Goal: Transaction & Acquisition: Purchase product/service

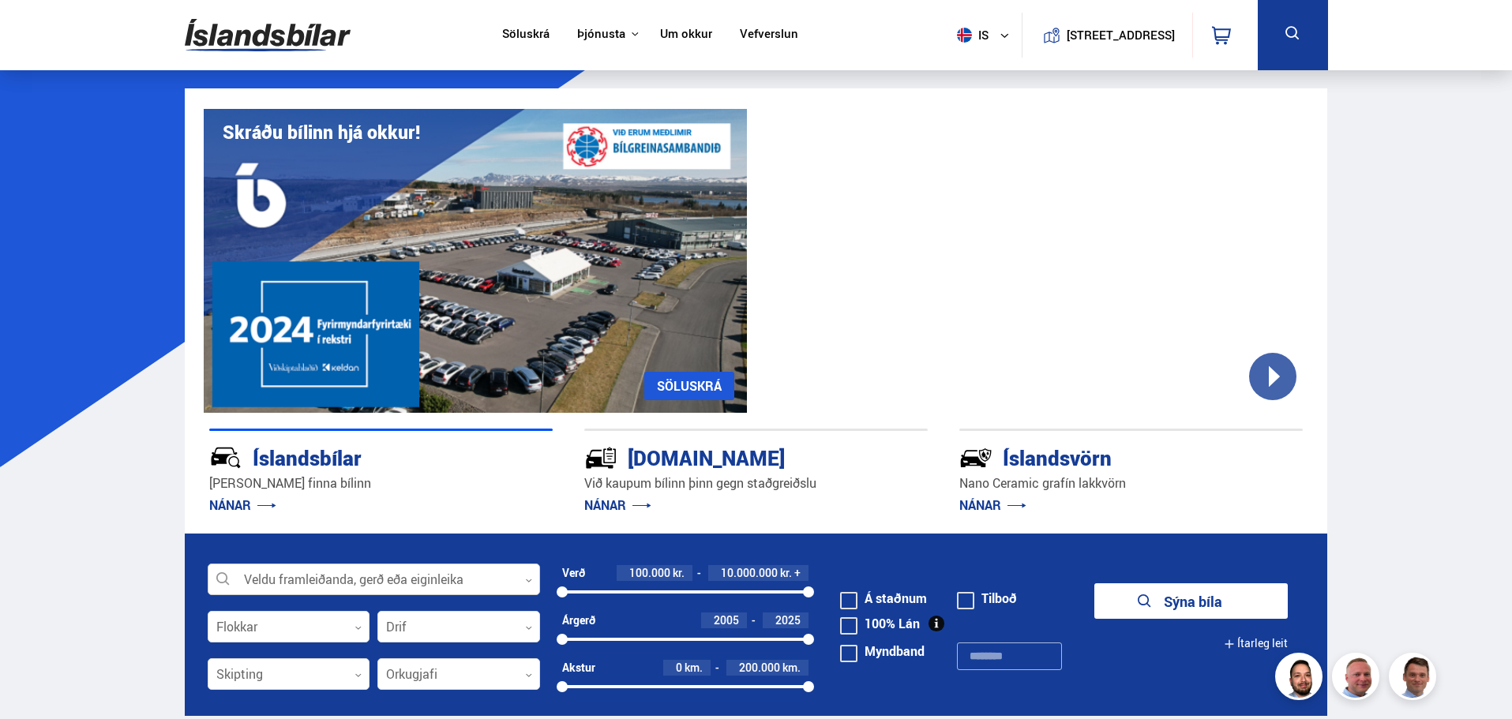
click at [321, 581] on div at bounding box center [374, 581] width 332 height 32
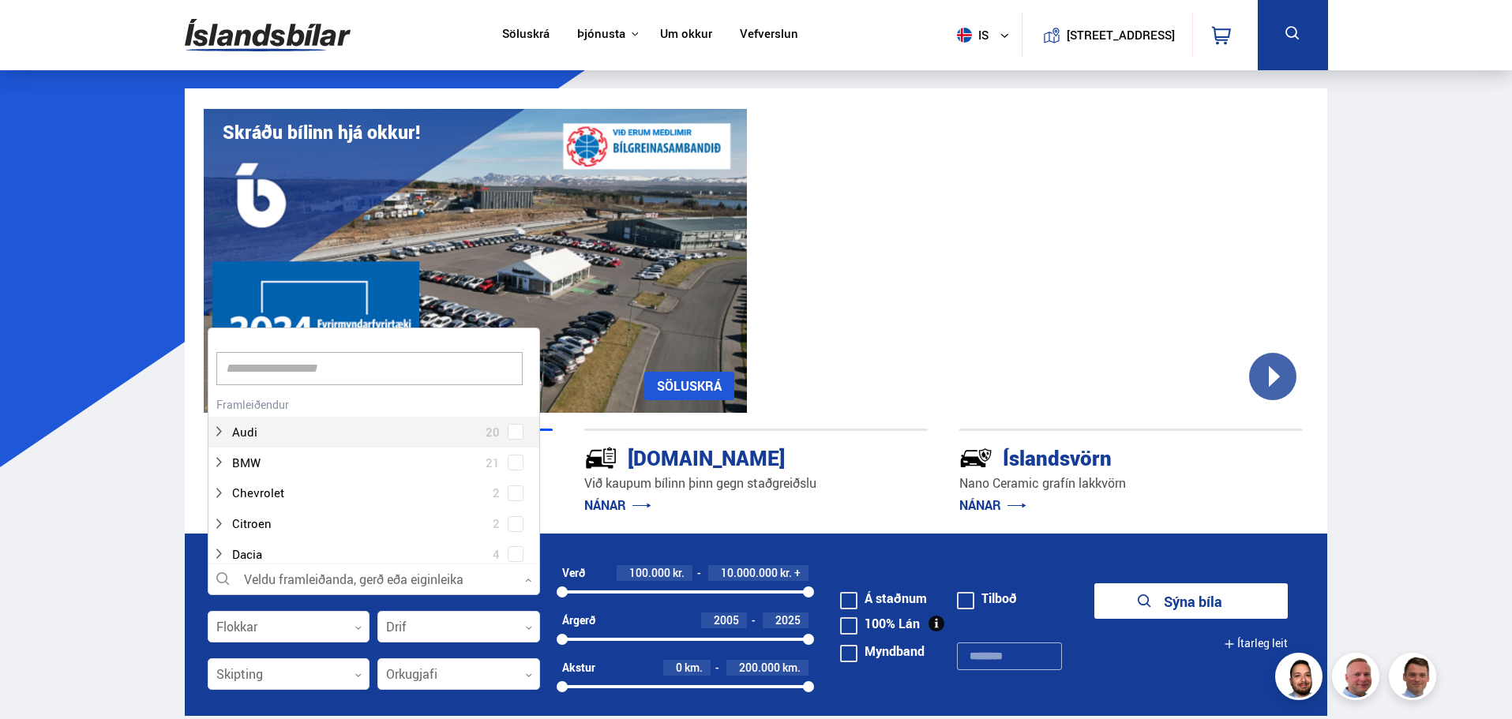
scroll to position [235, 328]
type input "***"
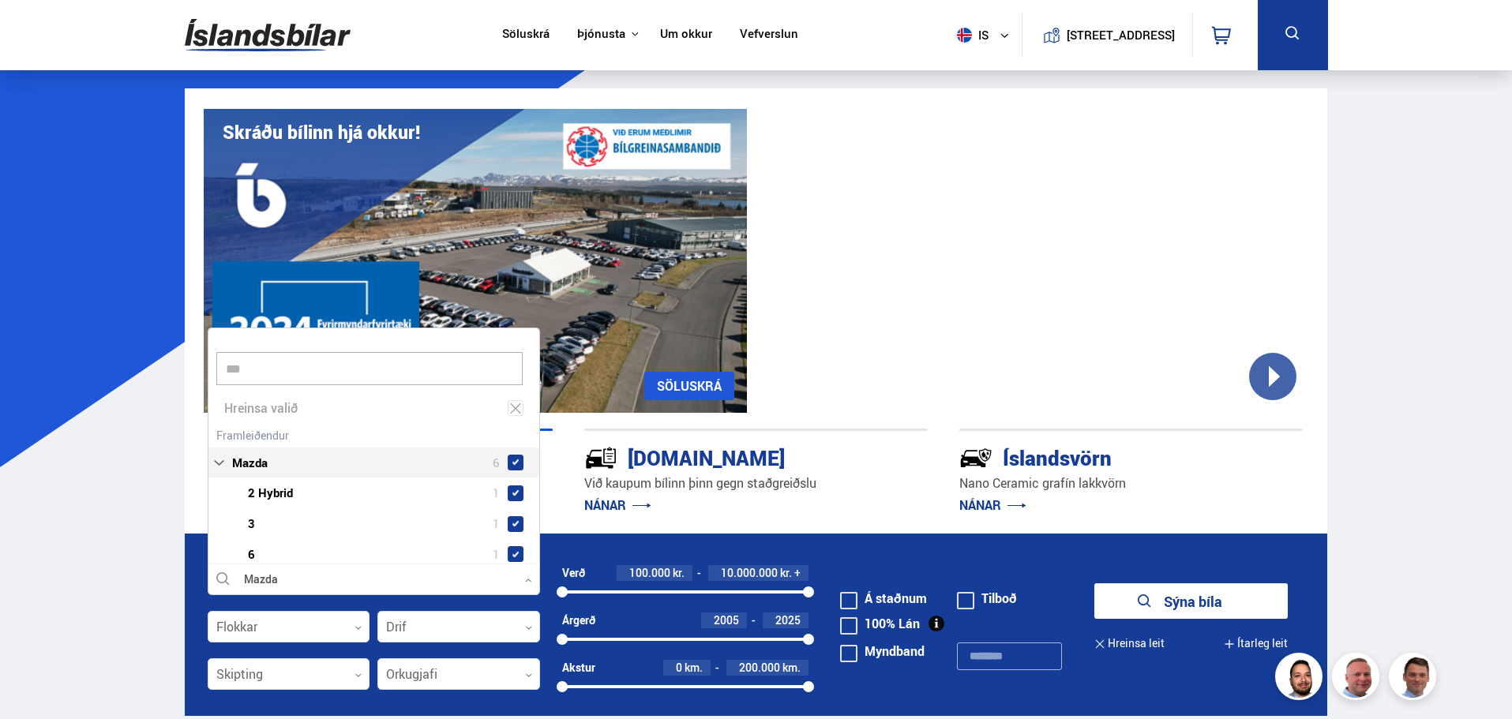
click at [523, 427] on div "Mazda 6 Mazda 2 Hybrid 1 Mazda 3 1 Mazda 6 1 Mazda CX-3 1 Mazda CX-5 2" at bounding box center [373, 528] width 331 height 208
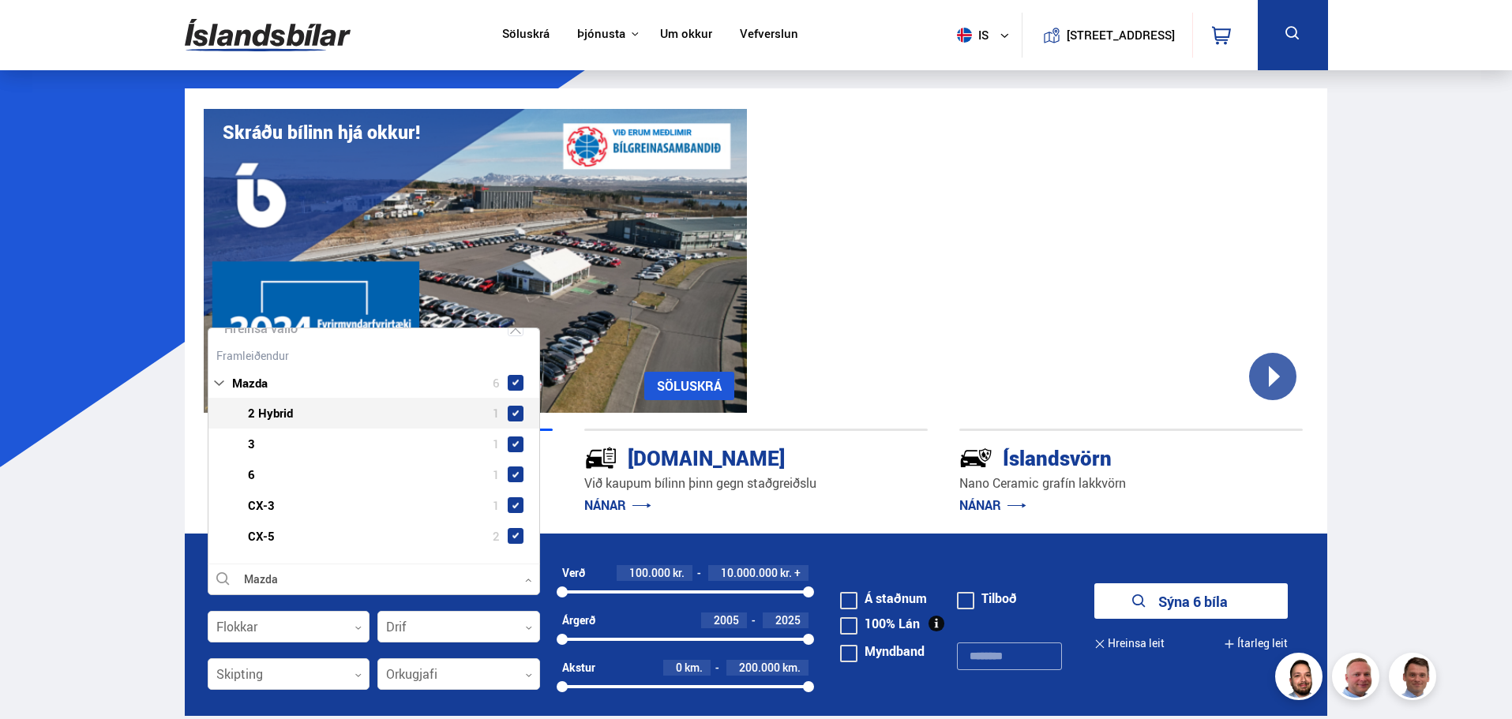
scroll to position [83, 0]
click at [1173, 601] on button "Sýna 6 bíla" at bounding box center [1190, 602] width 193 height 36
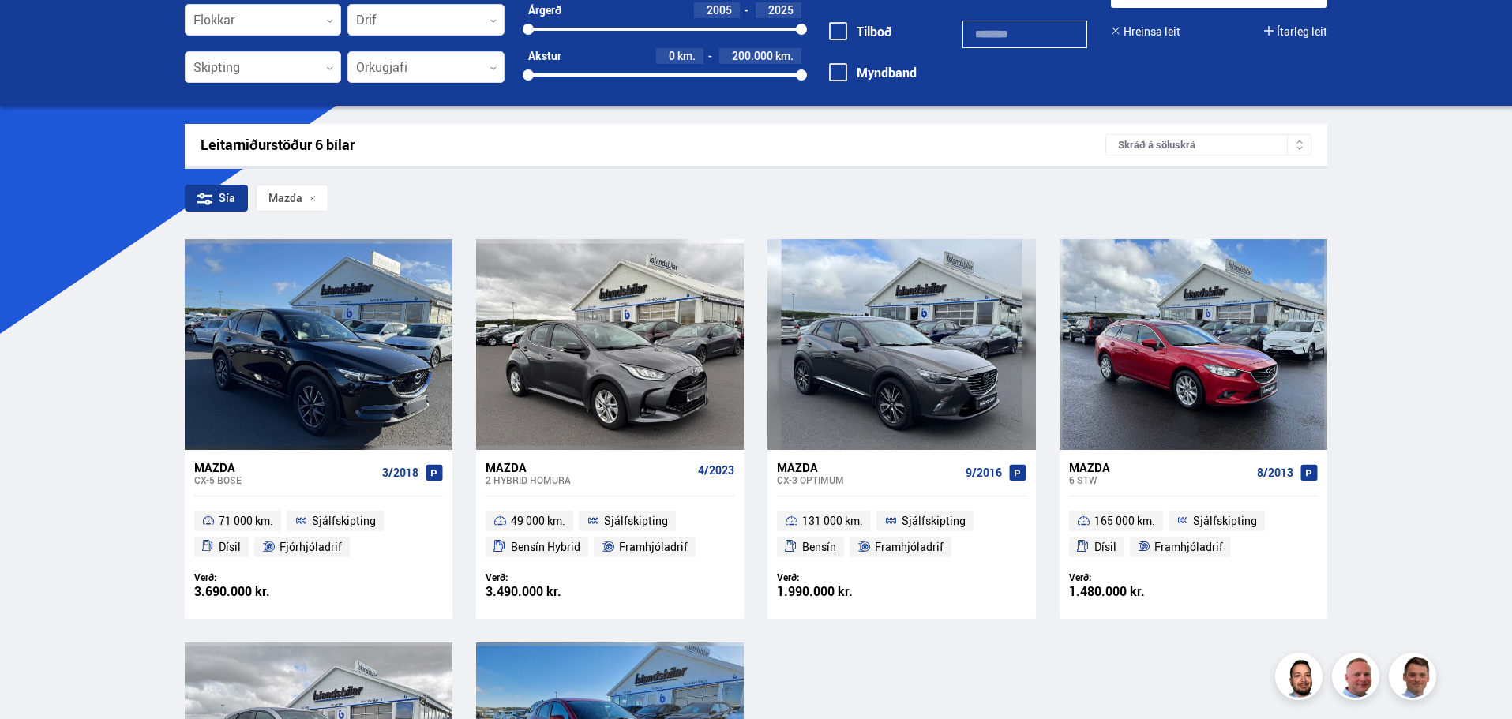
scroll to position [158, 0]
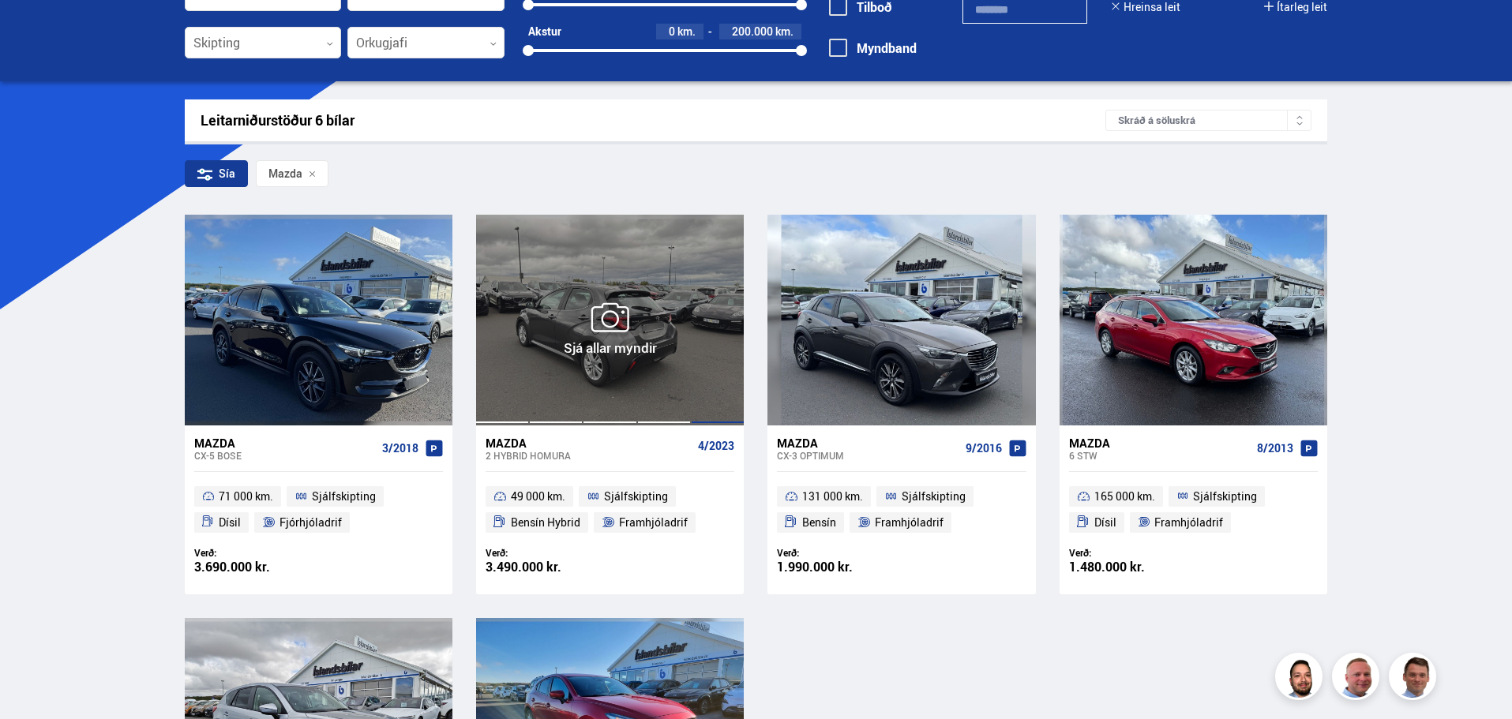
drag, startPoint x: 708, startPoint y: 299, endPoint x: 535, endPoint y: 401, distance: 200.7
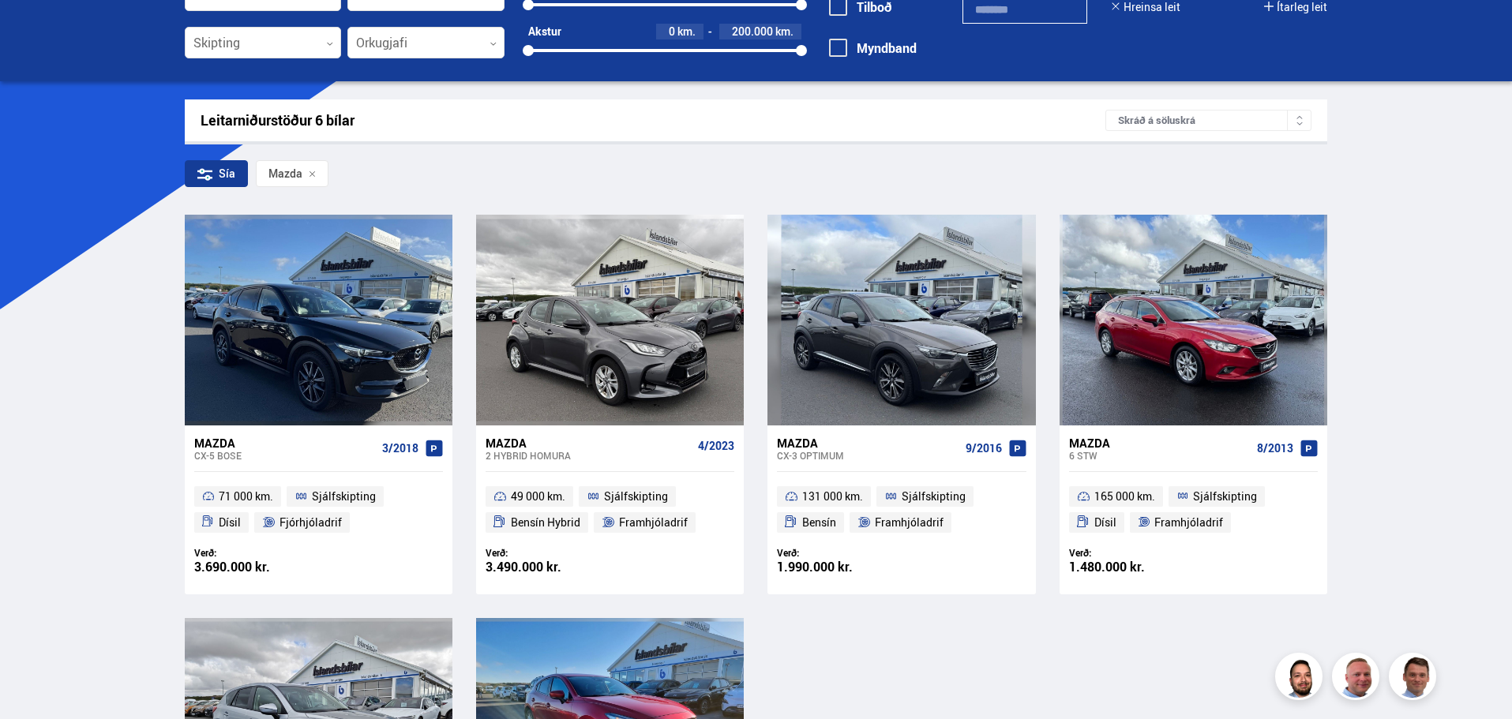
drag, startPoint x: 535, startPoint y: 401, endPoint x: 110, endPoint y: 517, distance: 441.1
click at [110, 517] on div "Söluskrá Þjónusta Íslandsbílar [DOMAIN_NAME] Íslandsvörn Leiðbeiningar Um okkur…" at bounding box center [756, 602] width 1512 height 1521
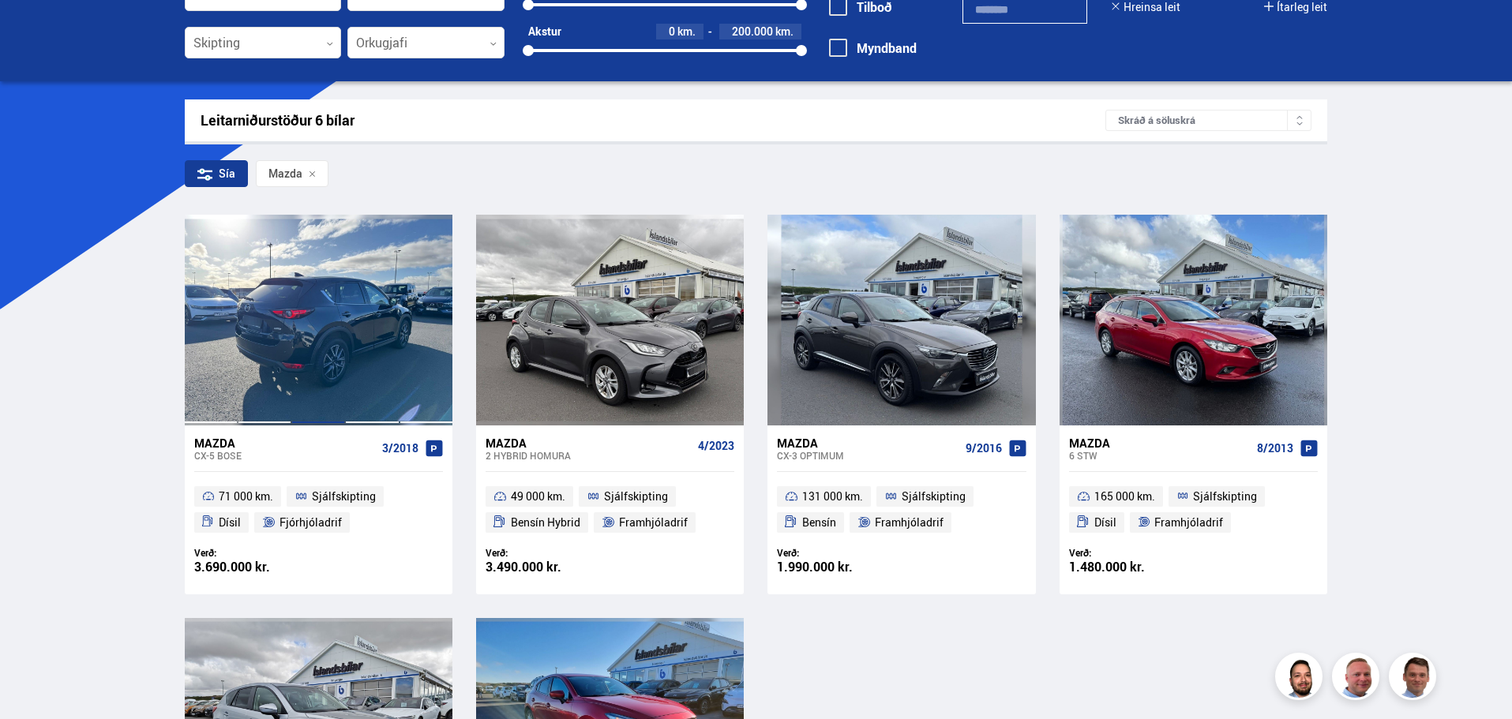
click at [328, 315] on div at bounding box center [318, 320] width 54 height 210
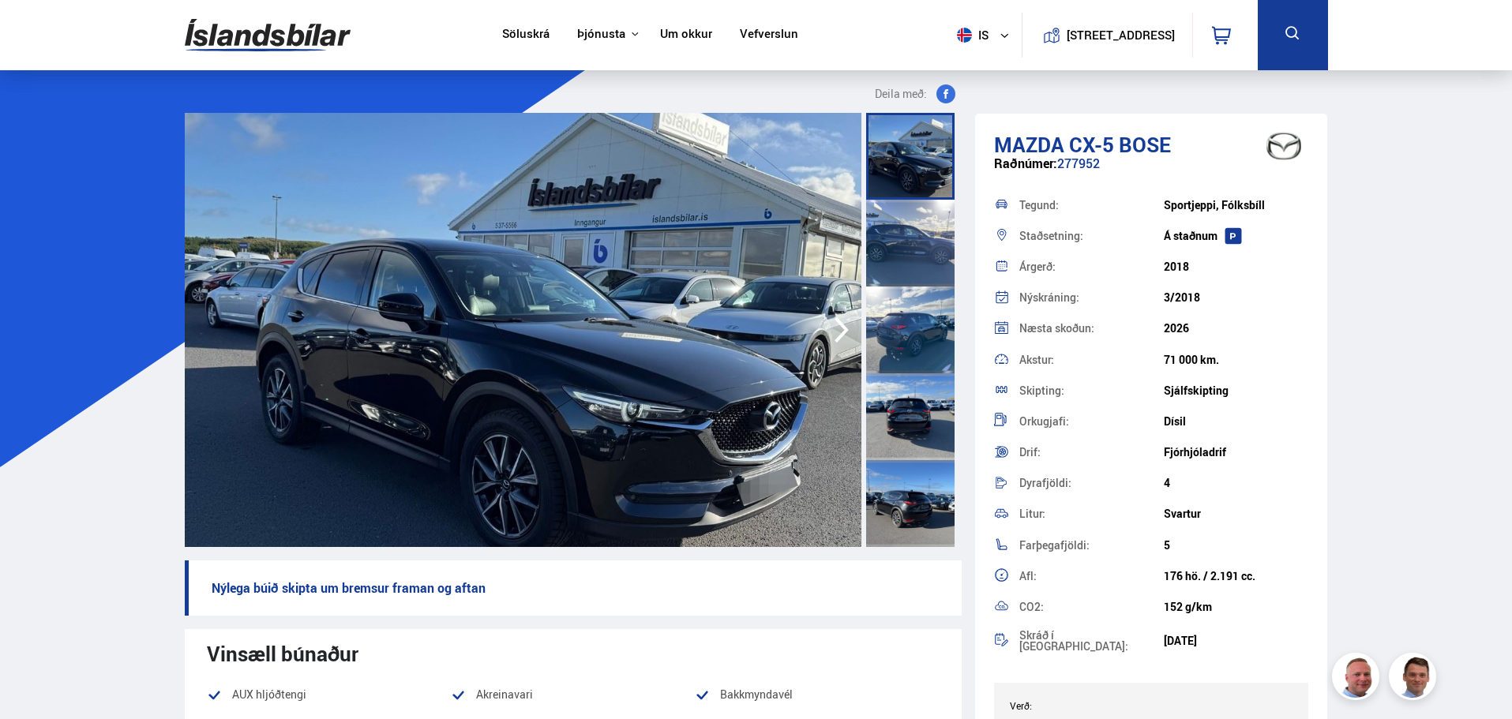
click at [898, 145] on div at bounding box center [910, 156] width 88 height 87
click at [925, 247] on div at bounding box center [910, 243] width 88 height 87
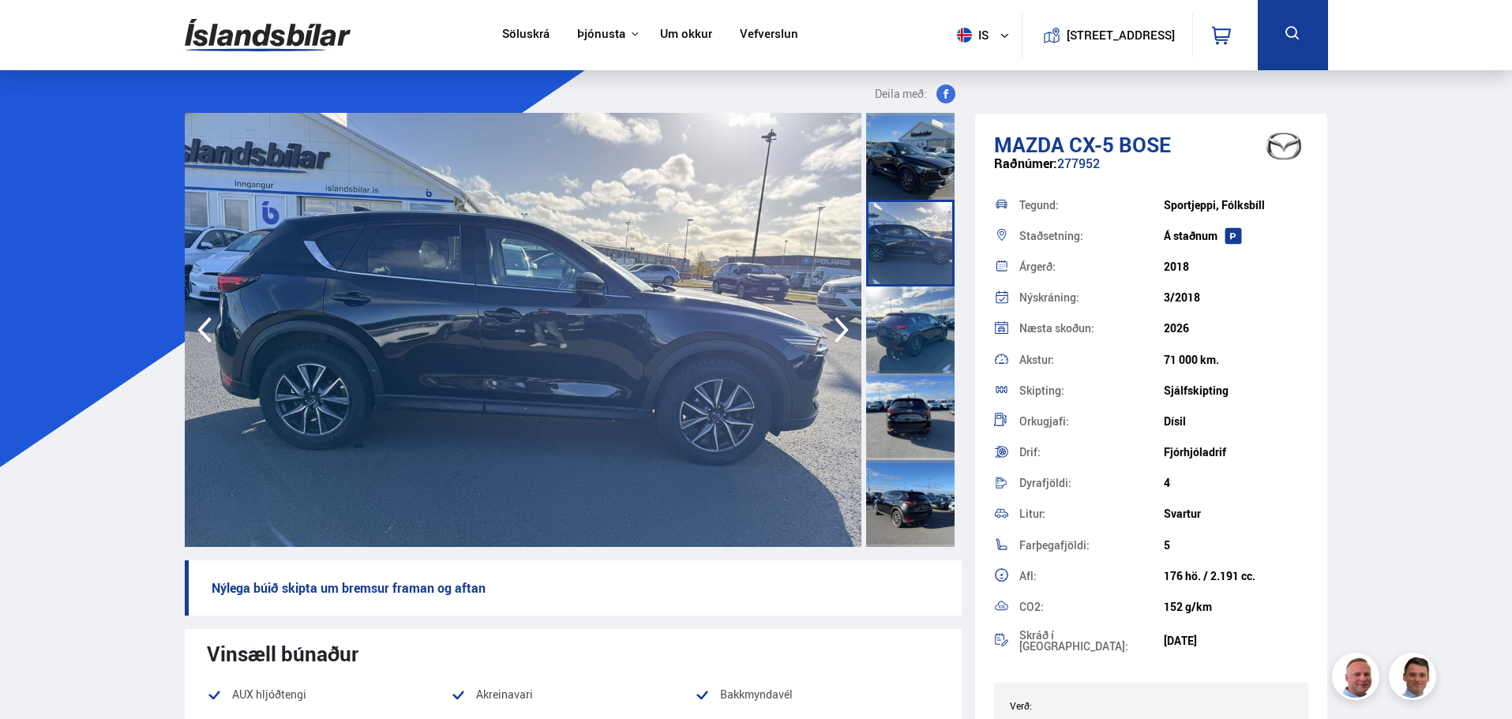
click at [925, 303] on div at bounding box center [910, 330] width 88 height 87
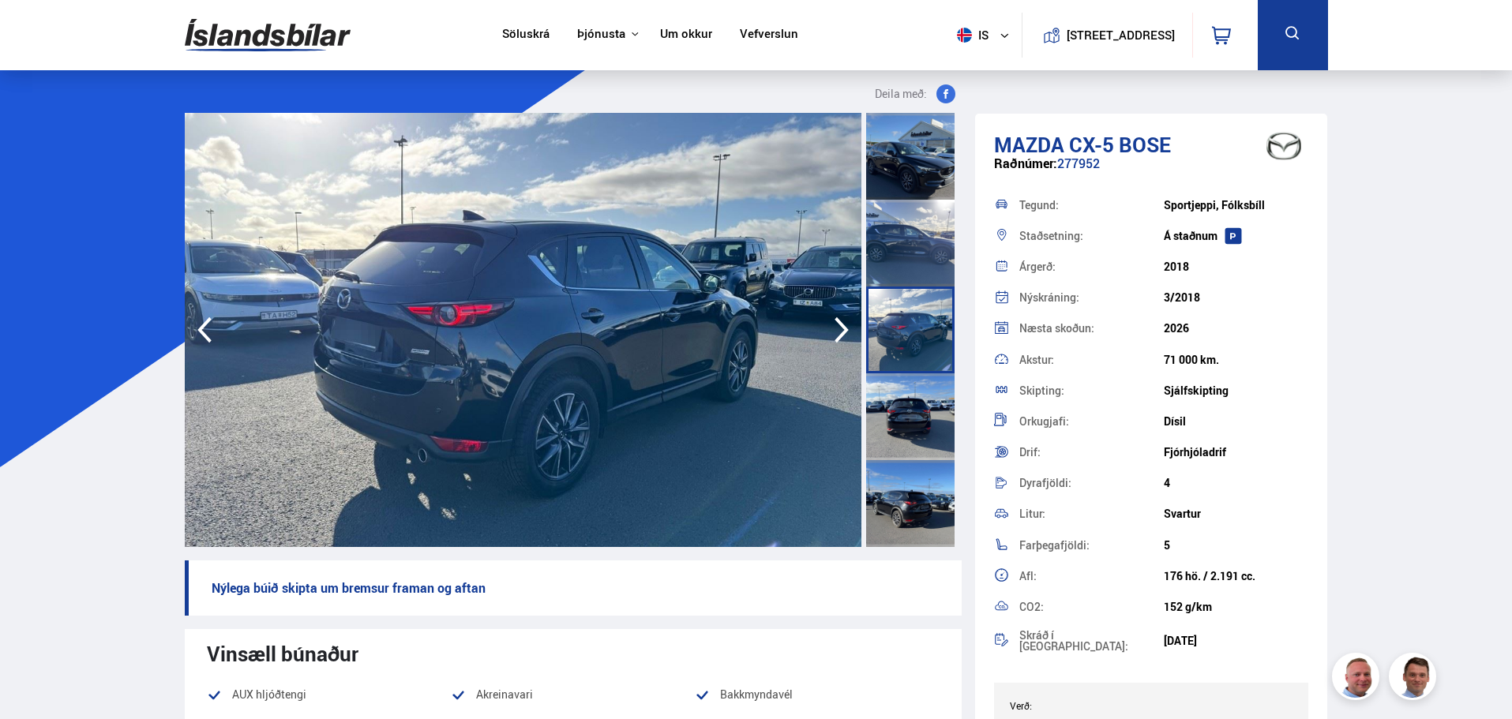
click at [910, 398] on div at bounding box center [910, 416] width 88 height 87
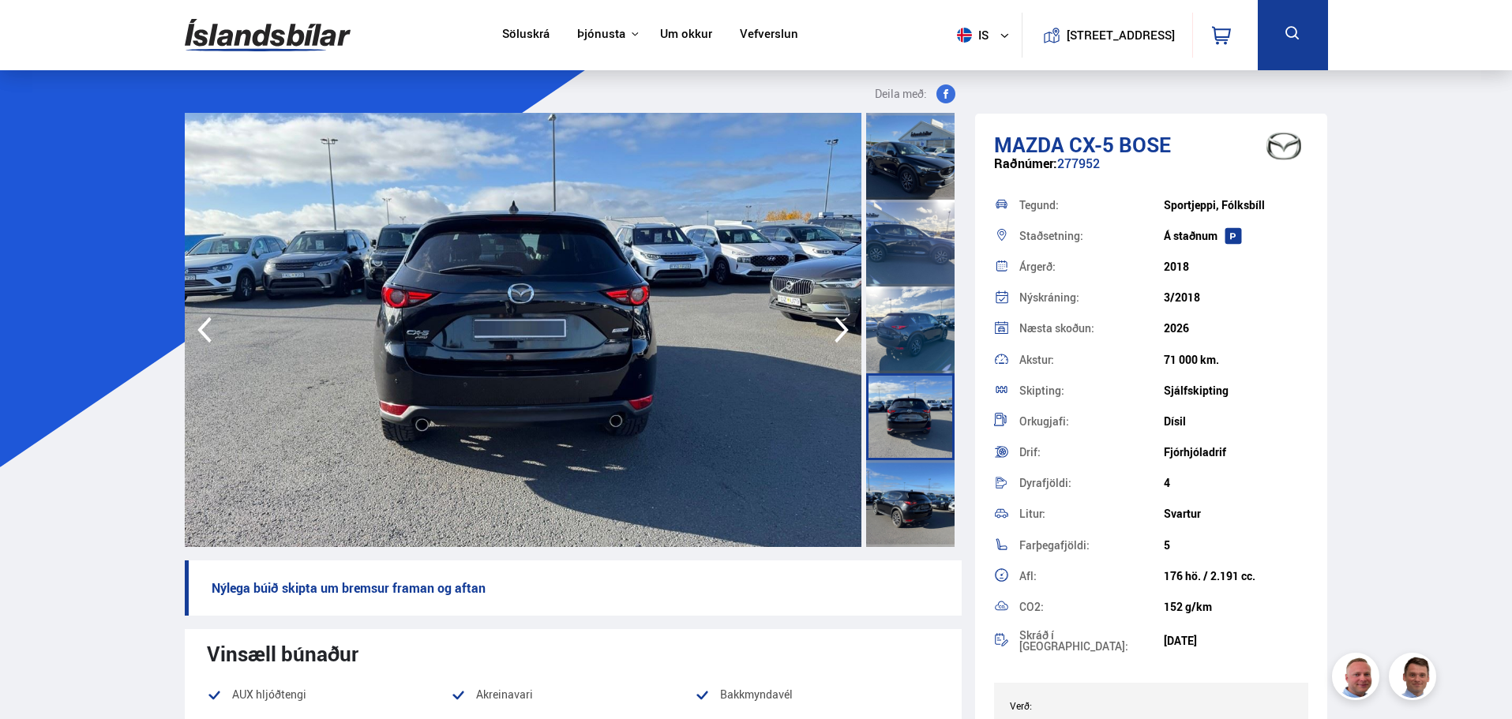
click at [910, 493] on div at bounding box center [910, 503] width 88 height 87
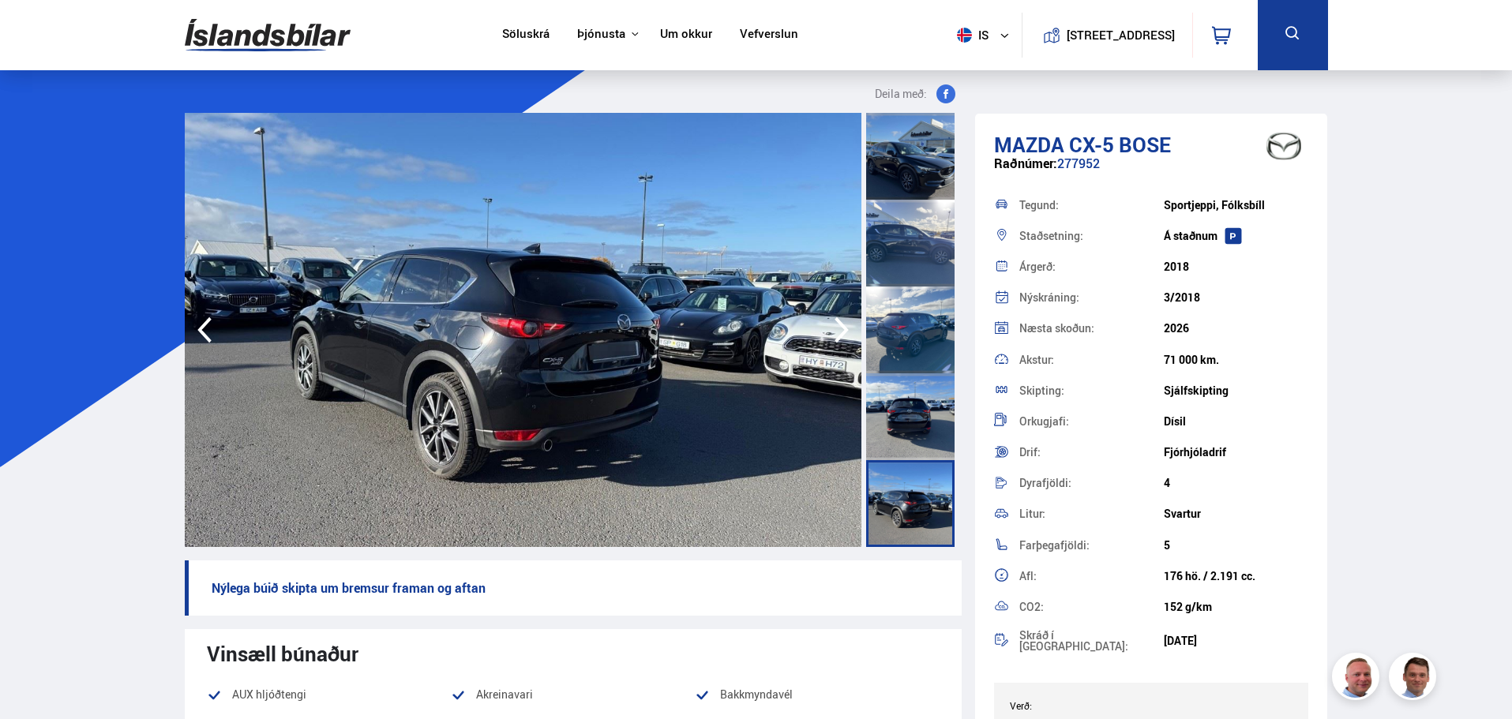
click at [954, 497] on div at bounding box center [913, 330] width 98 height 434
click at [957, 497] on div at bounding box center [913, 330] width 98 height 434
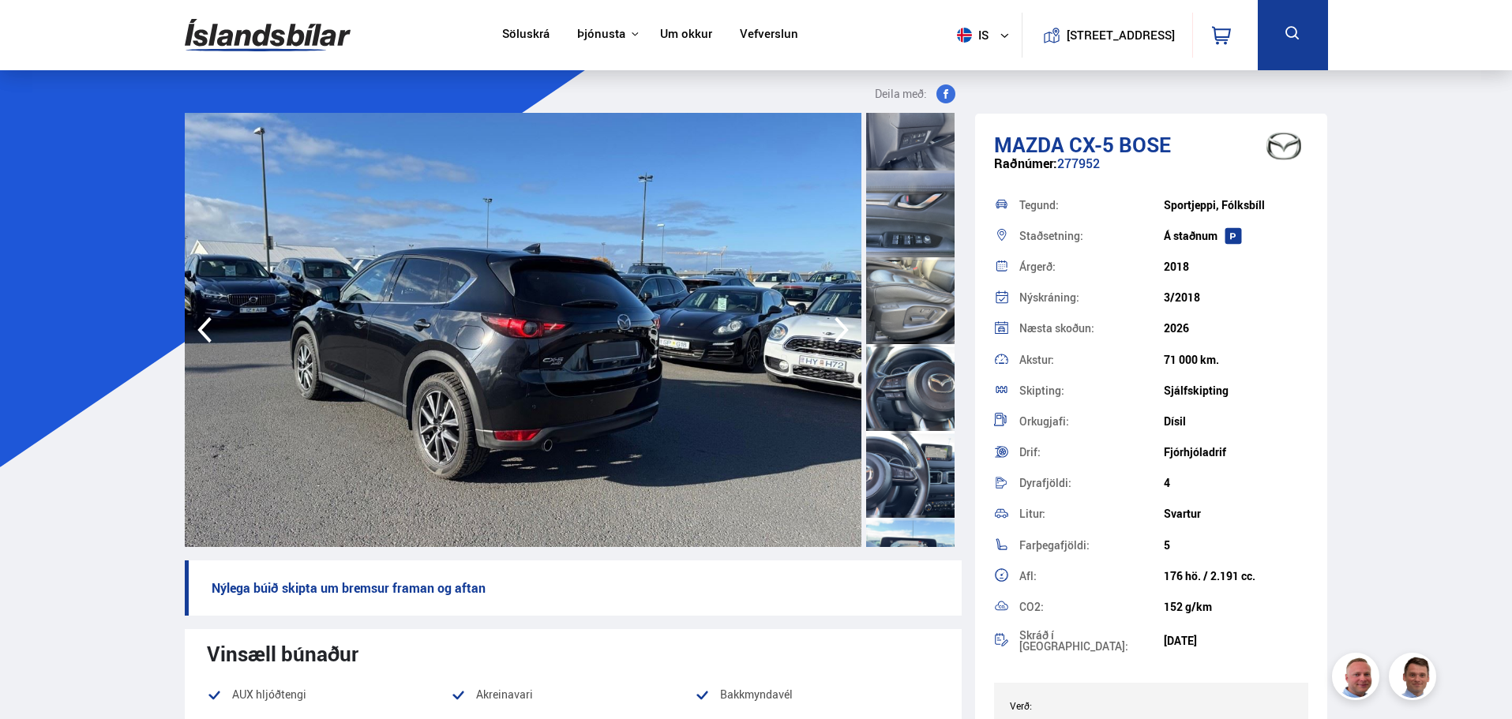
scroll to position [1911, 0]
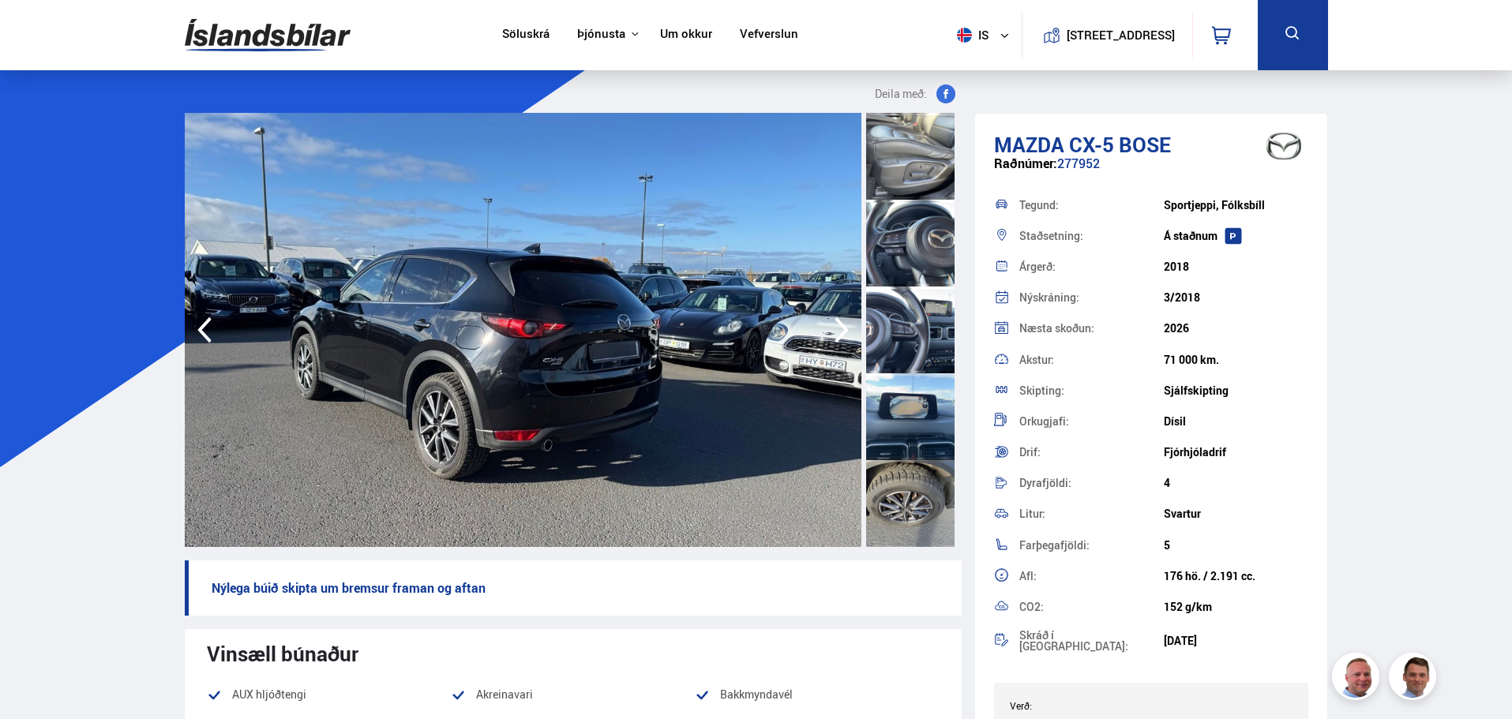
click at [310, 20] on img at bounding box center [268, 34] width 166 height 51
